Goal: Task Accomplishment & Management: Use online tool/utility

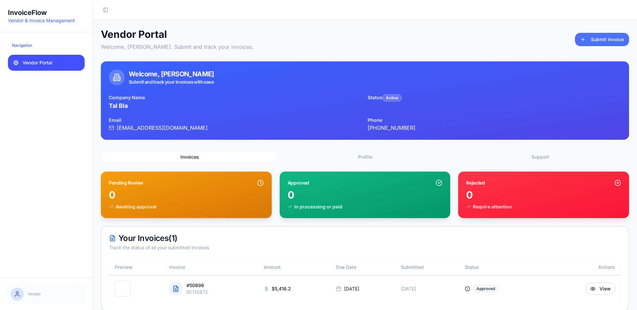
click at [592, 45] on button "Submit Invoice" at bounding box center [602, 39] width 54 height 13
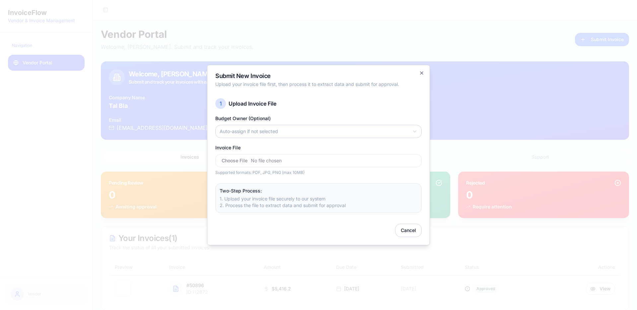
click at [304, 163] on input "Invoice File" at bounding box center [318, 160] width 206 height 13
type input "**********"
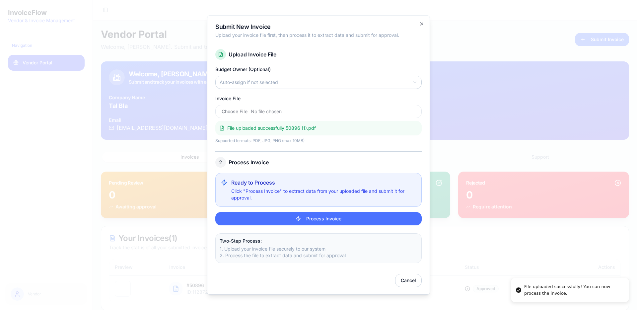
click at [390, 222] on button "Process Invoice" at bounding box center [318, 218] width 206 height 13
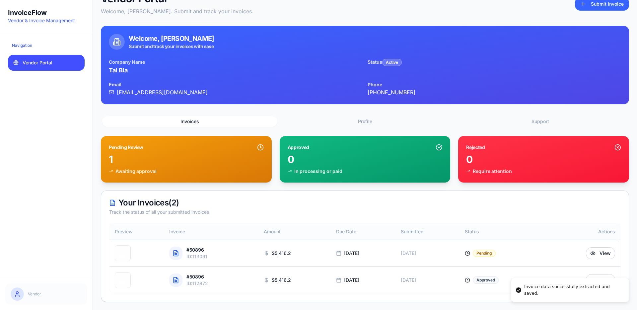
scroll to position [35, 0]
click at [595, 253] on button "View" at bounding box center [600, 253] width 29 height 12
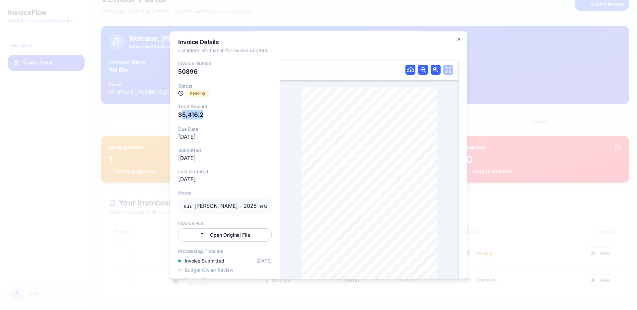
drag, startPoint x: 181, startPoint y: 111, endPoint x: 210, endPoint y: 111, distance: 28.9
click at [210, 111] on p "$ 5,416.2" at bounding box center [225, 114] width 94 height 9
click at [247, 211] on p "עבור [PERSON_NAME] - מאי 2025" at bounding box center [225, 206] width 94 height 16
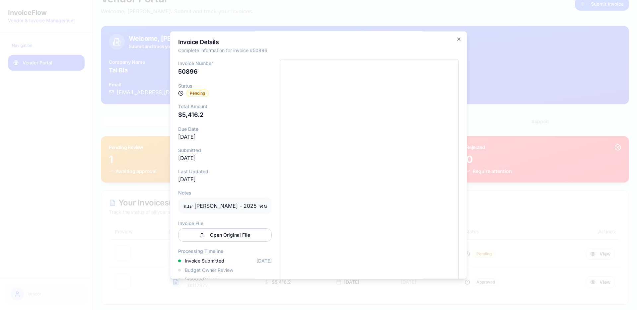
click at [508, 94] on div at bounding box center [318, 155] width 637 height 310
